Goal: Communication & Community: Share content

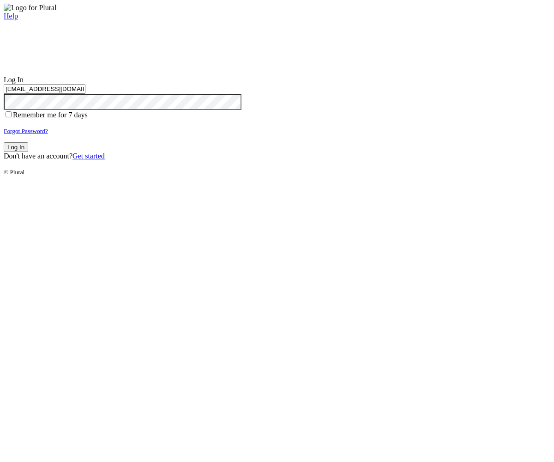
type input "test-1757083445-3@civiceagle.com"
click at [28, 152] on button "Log In" at bounding box center [16, 147] width 24 height 10
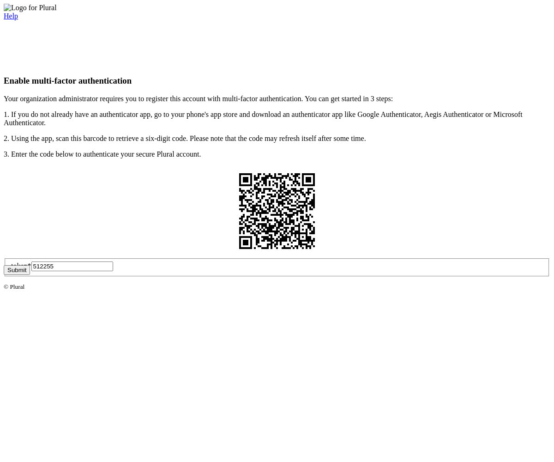
type input "512255"
click at [30, 275] on button "Submit" at bounding box center [17, 270] width 26 height 10
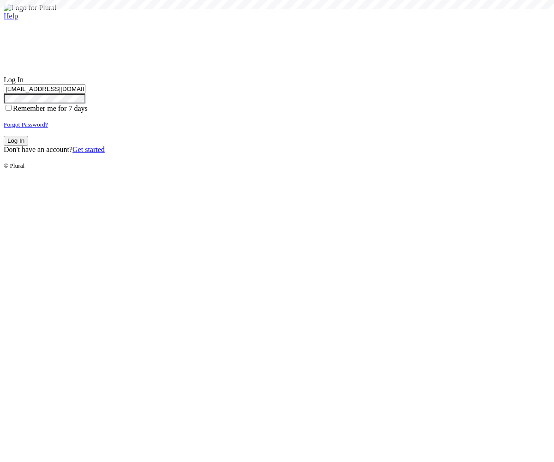
type input "test-1757083445-3@civiceagle.com"
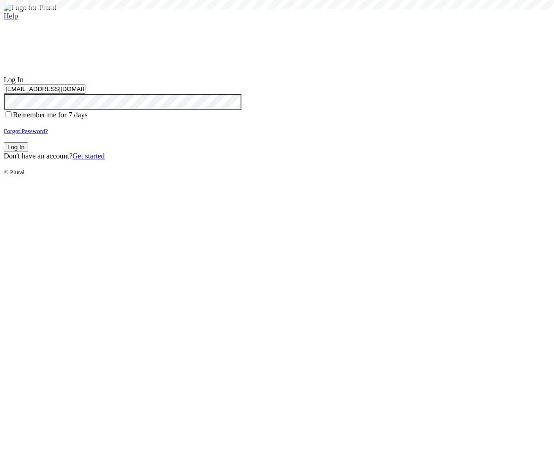
click at [28, 152] on button "Log In" at bounding box center [16, 147] width 24 height 10
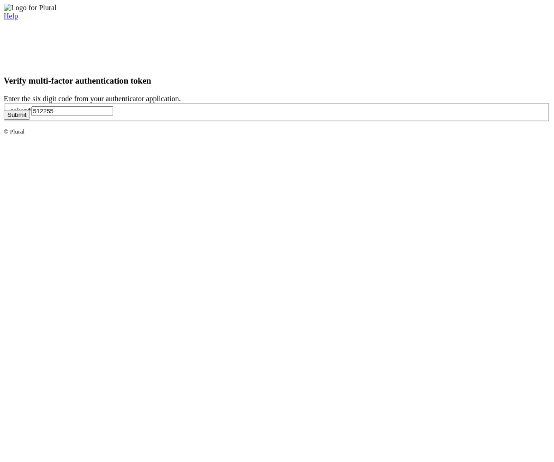
type input "512255"
click at [30, 120] on button "Submit" at bounding box center [17, 115] width 26 height 10
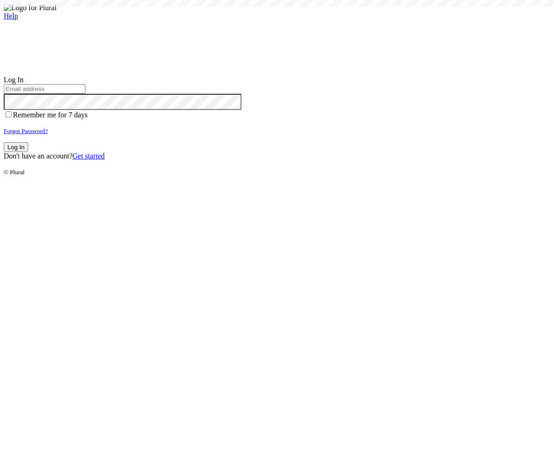
click at [48, 134] on small "Forgot Password?" at bounding box center [26, 130] width 44 height 7
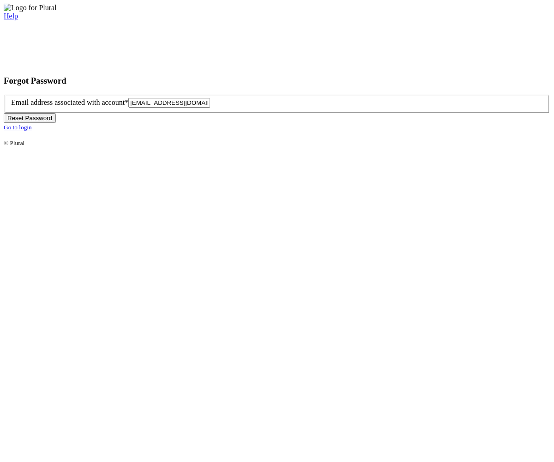
type input "[EMAIL_ADDRESS][DOMAIN_NAME]"
click at [56, 123] on button "Reset Password" at bounding box center [30, 118] width 52 height 10
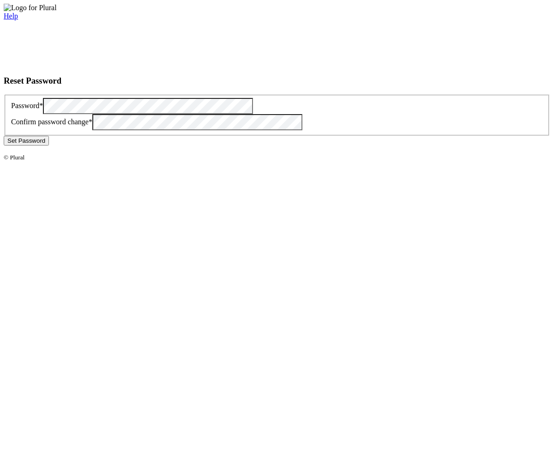
click at [49, 145] on button "Set Password" at bounding box center [26, 141] width 45 height 10
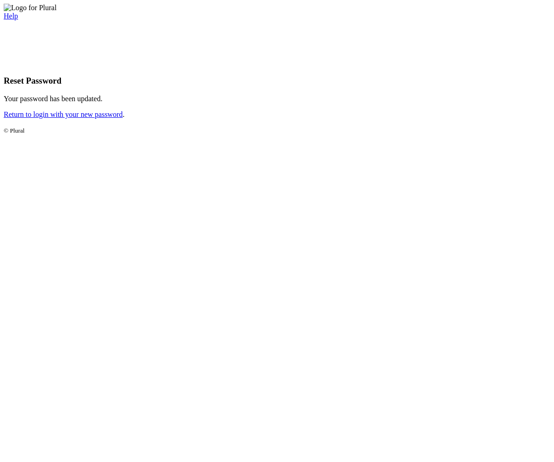
click at [123, 118] on link "Return to login with your new password" at bounding box center [63, 114] width 119 height 8
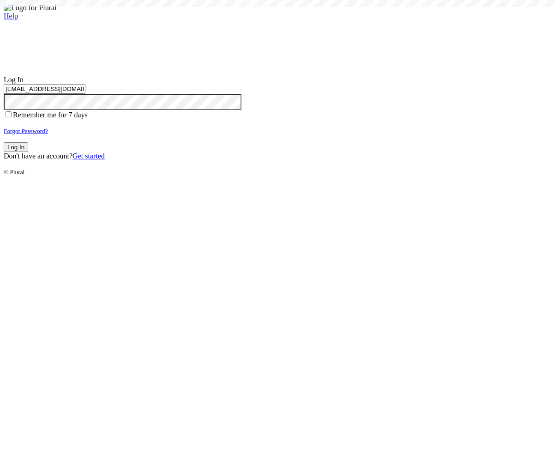
type input "[EMAIL_ADDRESS][DOMAIN_NAME]"
click at [28, 152] on button "Log In" at bounding box center [16, 147] width 24 height 10
type input "[EMAIL_ADDRESS][DOMAIN_NAME]"
click at [28, 152] on button "Log In" at bounding box center [16, 147] width 24 height 10
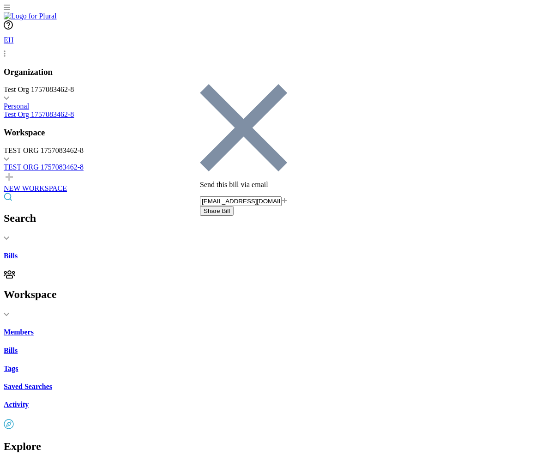
type input "[EMAIL_ADDRESS][DOMAIN_NAME]"
click at [234, 206] on button "Share Bill" at bounding box center [217, 211] width 34 height 10
